Goal: Task Accomplishment & Management: Manage account settings

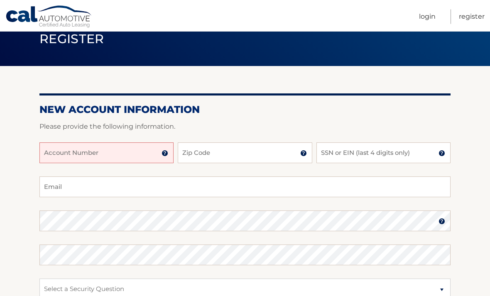
scroll to position [42, 0]
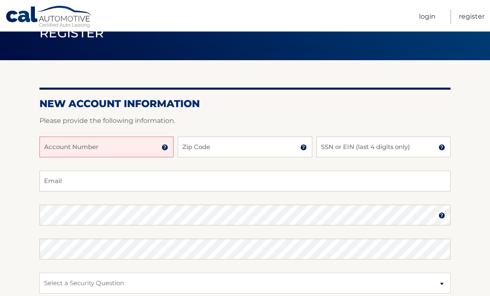
click at [169, 148] on input "Account Number" at bounding box center [106, 147] width 134 height 21
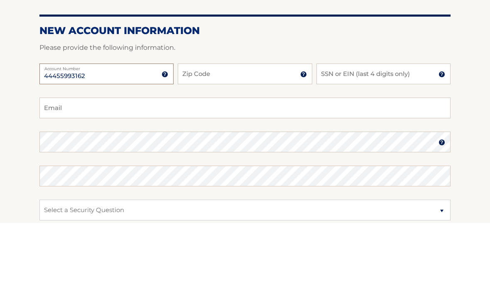
type input "44455993162"
click at [230, 137] on input "Zip Code" at bounding box center [245, 147] width 134 height 21
type input "11501"
click at [360, 137] on input "SSN or EIN (last 4 digits only)" at bounding box center [383, 147] width 134 height 21
type input "1"
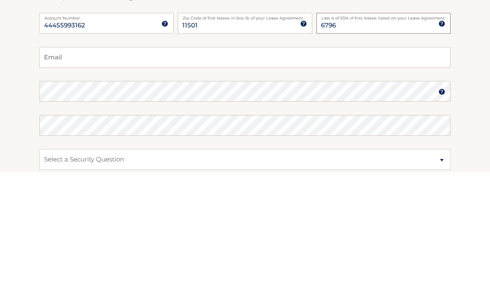
type input "6796"
click at [69, 171] on input "Email" at bounding box center [244, 181] width 411 height 21
type input "paul.salvatore2@icloud.com"
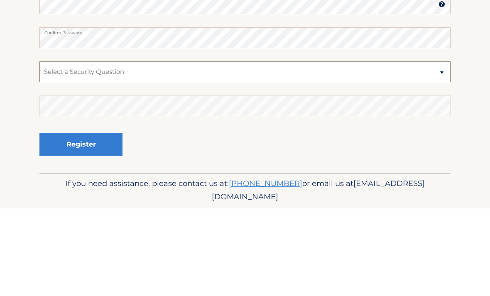
click at [444, 149] on select "Select a Security Question What was the name of your elementary school? What is…" at bounding box center [244, 159] width 411 height 21
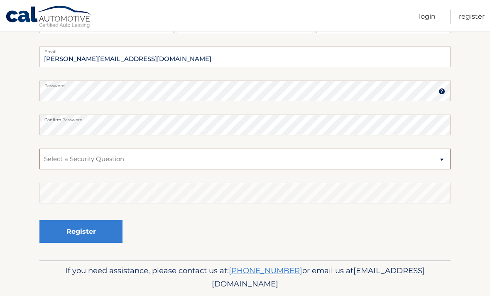
select select "1"
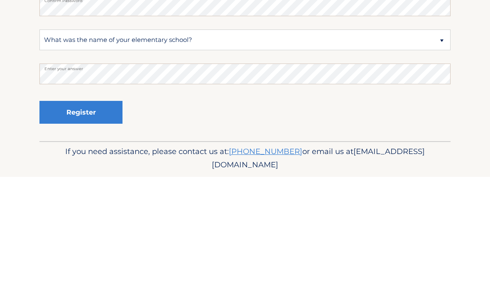
click at [98, 220] on button "Register" at bounding box center [80, 231] width 83 height 23
click at [90, 220] on button "Register" at bounding box center [80, 231] width 83 height 23
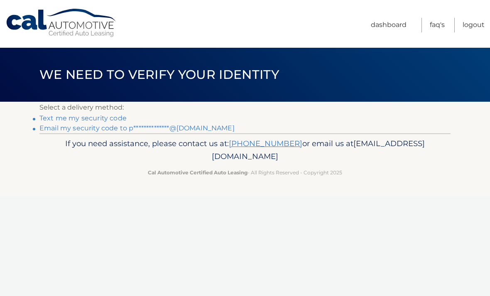
click at [40, 131] on link "**********" at bounding box center [136, 128] width 195 height 8
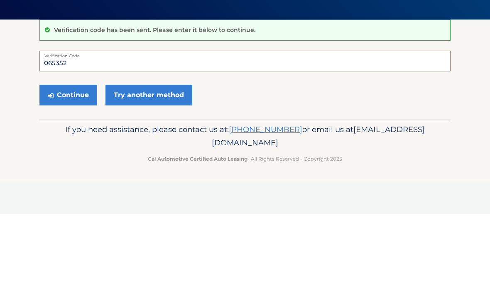
type input "065352"
click at [64, 167] on button "Continue" at bounding box center [68, 177] width 58 height 21
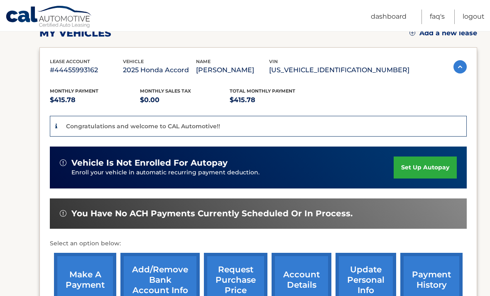
scroll to position [129, 0]
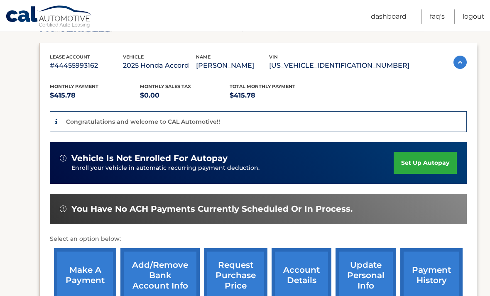
click at [426, 165] on link "set up autopay" at bounding box center [425, 163] width 63 height 22
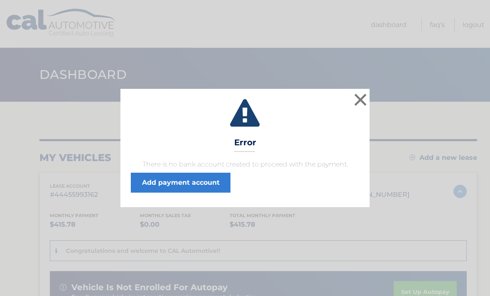
click at [362, 101] on button "×" at bounding box center [360, 99] width 17 height 17
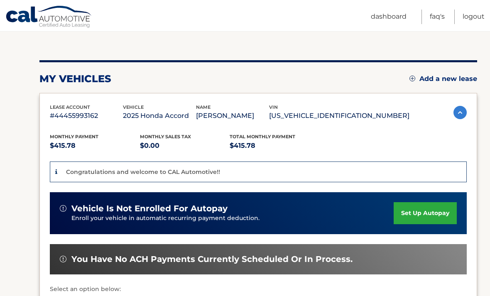
scroll to position [79, 0]
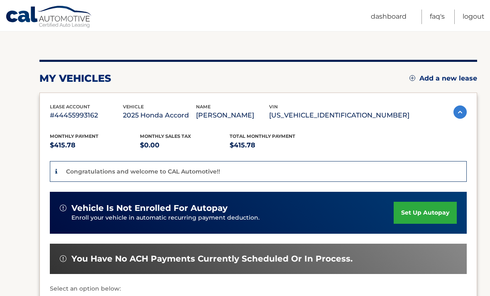
click at [431, 218] on link "set up autopay" at bounding box center [425, 213] width 63 height 22
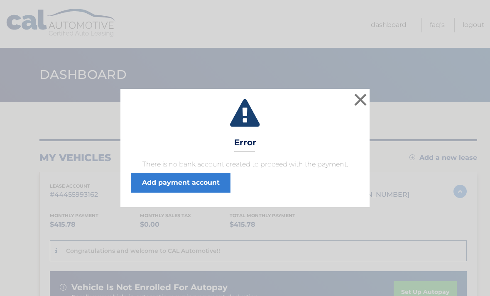
click at [191, 185] on link "Add payment account" at bounding box center [181, 183] width 100 height 20
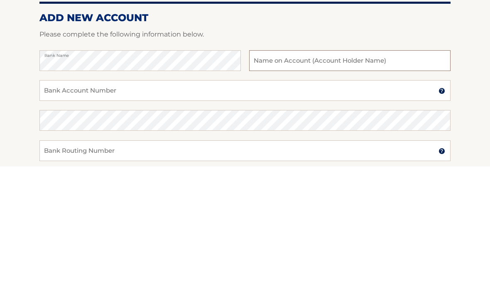
click at [318, 180] on input "text" at bounding box center [349, 190] width 201 height 21
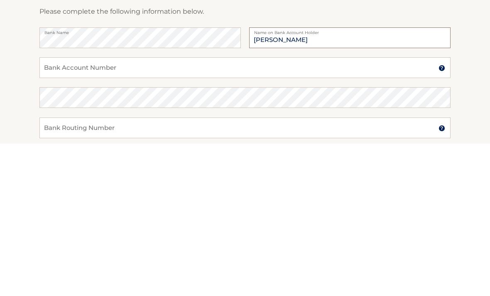
type input "[PERSON_NAME]"
click at [49, 210] on input "Bank Account Number" at bounding box center [244, 220] width 411 height 21
type input "960130447280"
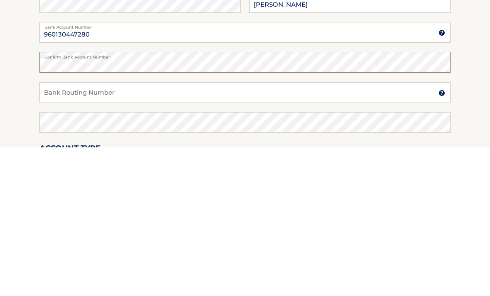
scroll to position [40, 0]
click at [61, 230] on input "Bank Routing Number" at bounding box center [244, 240] width 411 height 21
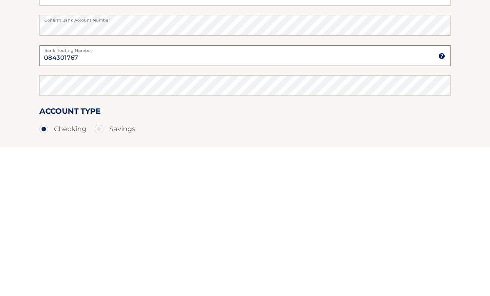
scroll to position [77, 0]
type input "084301767"
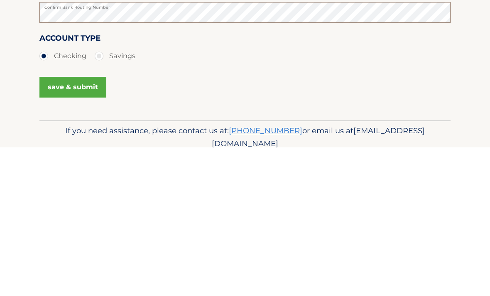
scroll to position [152, 0]
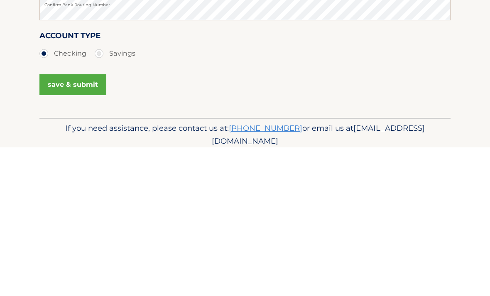
click at [66, 223] on button "save & submit" at bounding box center [72, 233] width 67 height 21
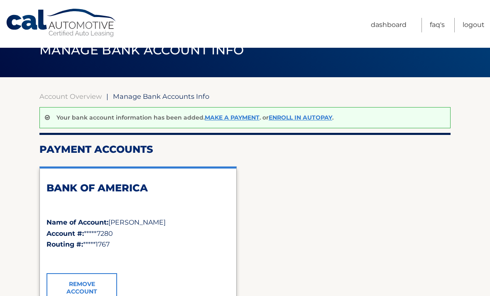
scroll to position [24, 0]
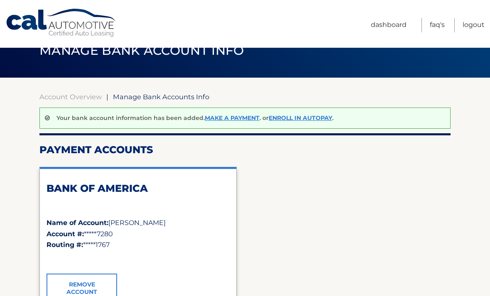
click at [320, 121] on link "Enroll In AutoPay" at bounding box center [301, 117] width 64 height 7
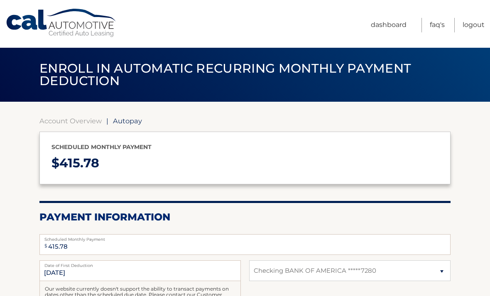
select select "Y2I2MGIxZDktY2UyMi00MGYxLWE3YzQtYjA0OGU2ZjdiNjkw"
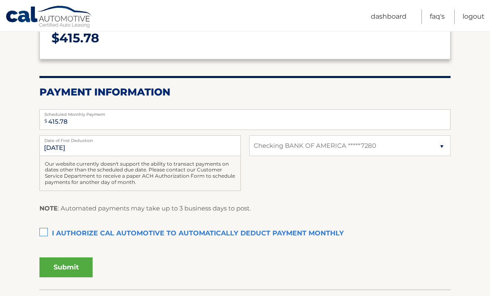
scroll to position [123, 0]
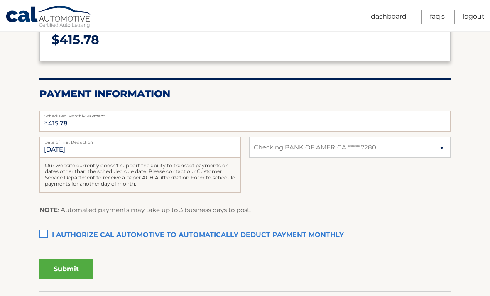
click at [40, 228] on label "I authorize cal automotive to automatically deduct payment monthly This checkbo…" at bounding box center [244, 235] width 411 height 17
click at [0, 0] on input "I authorize cal automotive to automatically deduct payment monthly This checkbo…" at bounding box center [0, 0] width 0 height 0
click at [69, 274] on button "Submit" at bounding box center [65, 269] width 53 height 20
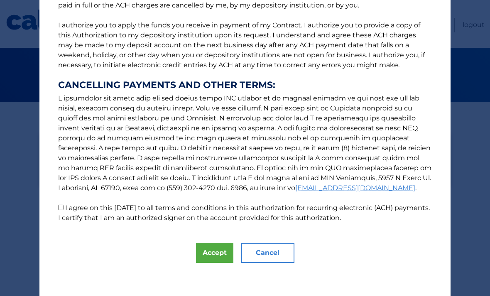
scroll to position [96, 0]
click at [59, 205] on input "I agree on this 08/26/2025 to all terms and conditions in this authorization fo…" at bounding box center [60, 207] width 5 height 5
checkbox input "true"
click at [215, 246] on button "Accept" at bounding box center [214, 253] width 37 height 20
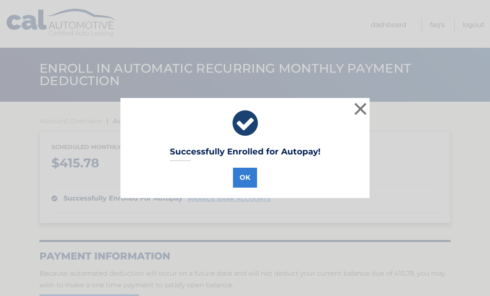
click at [363, 106] on button "×" at bounding box center [360, 108] width 17 height 17
